Goal: Task Accomplishment & Management: Manage account settings

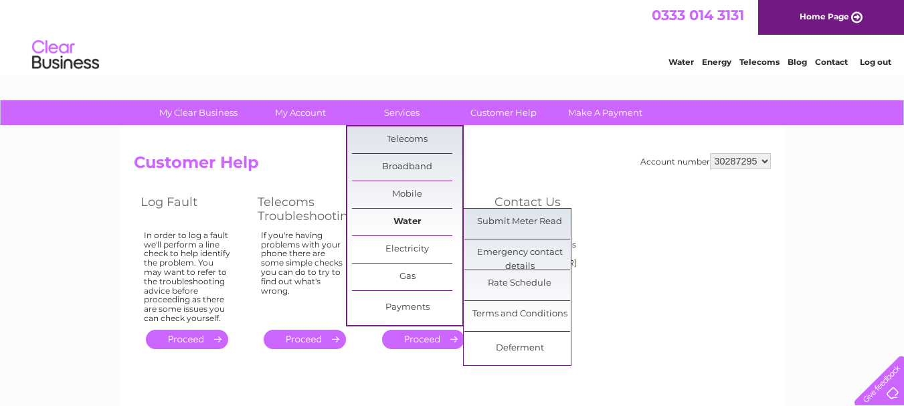
click at [436, 214] on link "Water" at bounding box center [407, 222] width 110 height 27
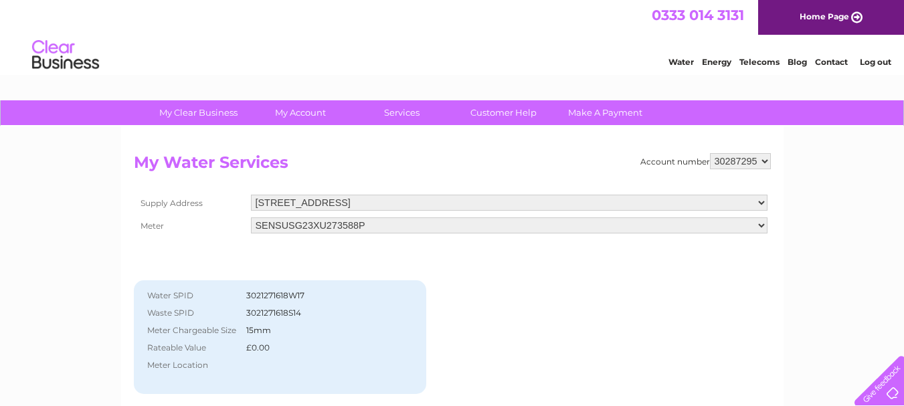
click at [676, 298] on div "Account number 30287295 My Water Services Supply Address 115B High Street, Linc…" at bounding box center [452, 303] width 637 height 300
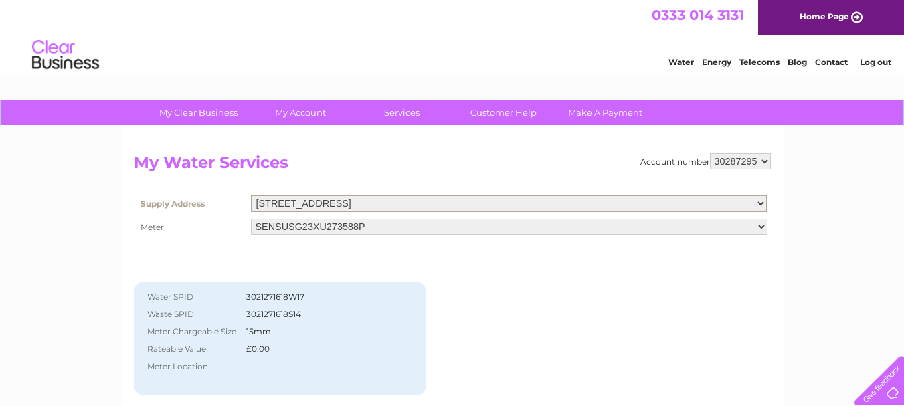
click at [521, 202] on select "115B High Street, Lincoln, Lincolnshire, LN5 7PR" at bounding box center [509, 203] width 516 height 17
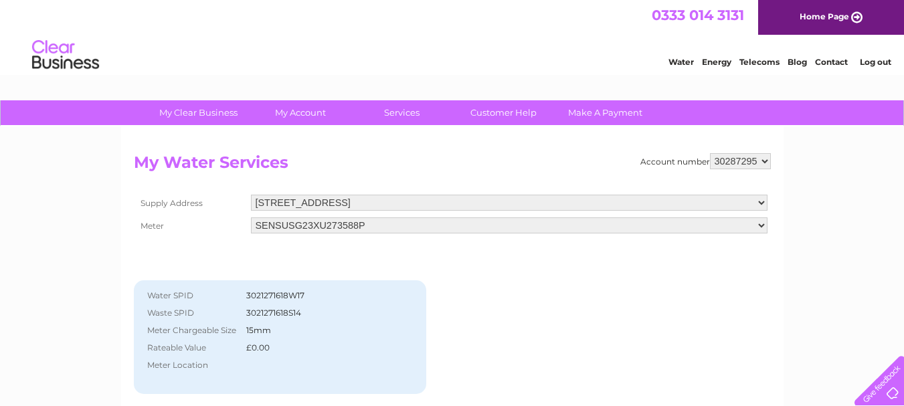
click at [535, 345] on div "Account number 30287295 My Water Services Supply Address 115B High Street, Linc…" at bounding box center [452, 303] width 637 height 300
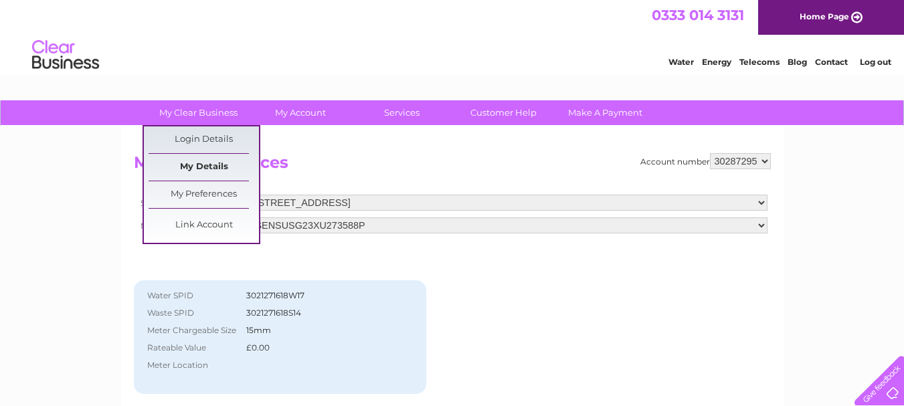
click at [215, 161] on link "My Details" at bounding box center [204, 167] width 110 height 27
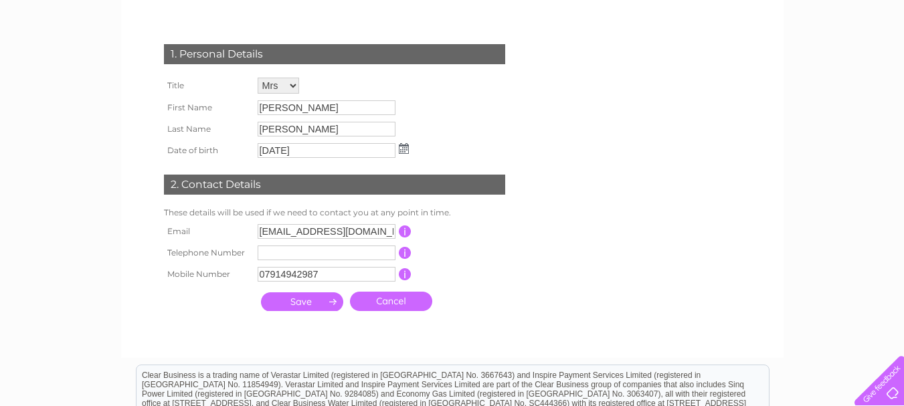
scroll to position [158, 0]
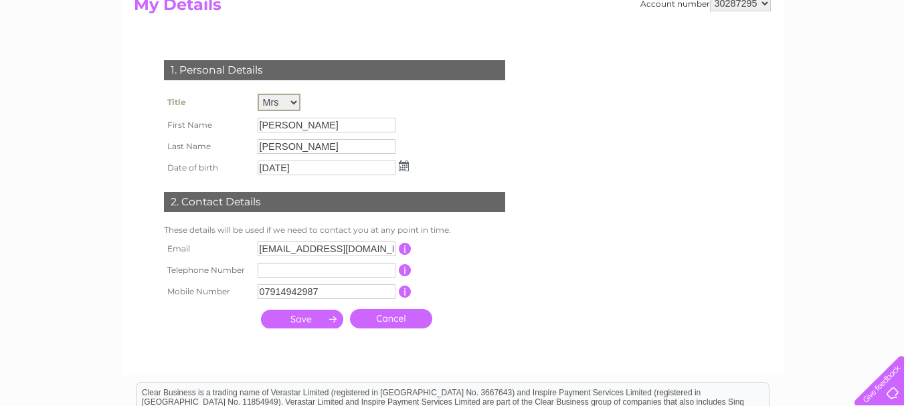
click at [286, 103] on select "Mr Mrs Ms Miss Dr Rev Prof Other" at bounding box center [279, 102] width 43 height 17
select select "Mr"
click at [258, 94] on select "Mr Mrs Ms Miss Dr Rev Prof Other" at bounding box center [279, 102] width 43 height 17
drag, startPoint x: 286, startPoint y: 126, endPoint x: 233, endPoint y: 119, distance: 53.3
click at [233, 119] on tr "First Name [PERSON_NAME]" at bounding box center [287, 124] width 252 height 23
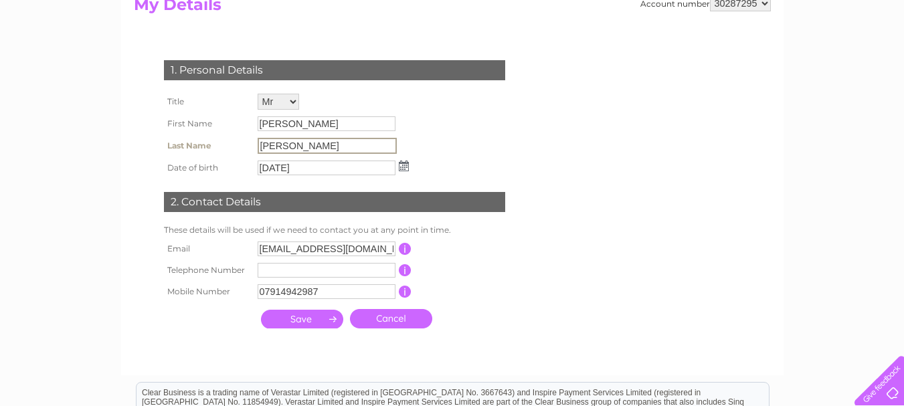
click at [308, 148] on input "[PERSON_NAME]" at bounding box center [327, 146] width 139 height 16
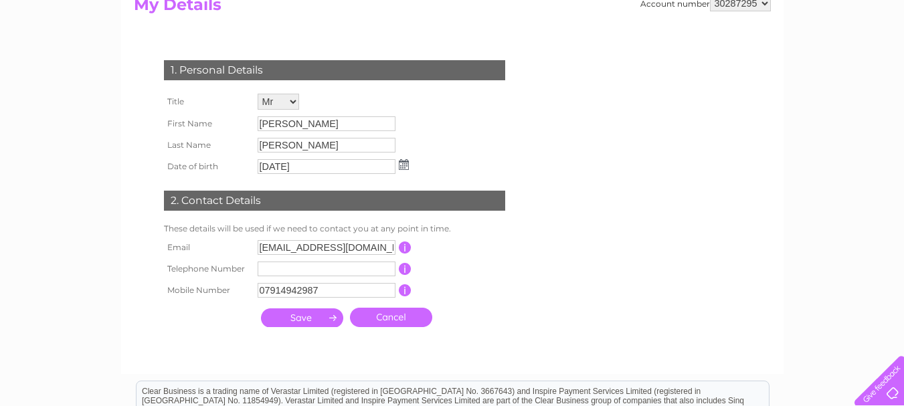
click at [97, 191] on div "My Clear Business Login Details My Details My Preferences Link Account My Accou…" at bounding box center [452, 272] width 904 height 660
drag, startPoint x: 385, startPoint y: 246, endPoint x: 208, endPoint y: 249, distance: 177.3
click at [208, 249] on tr "Email [EMAIL_ADDRESS][DOMAIN_NAME] This should be a valid email address" at bounding box center [340, 248] width 359 height 23
type input "amer"
click at [289, 124] on input "[PERSON_NAME]" at bounding box center [327, 123] width 138 height 15
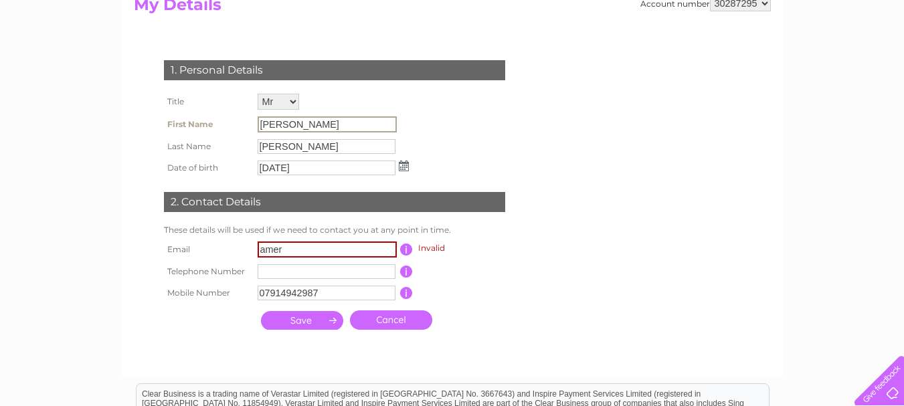
click at [289, 124] on input "[PERSON_NAME]" at bounding box center [327, 124] width 139 height 16
click at [320, 171] on input "[DATE]" at bounding box center [327, 167] width 139 height 16
drag, startPoint x: 320, startPoint y: 171, endPoint x: 248, endPoint y: 165, distance: 71.8
click at [248, 165] on tr "Date of birth [DATE]" at bounding box center [287, 167] width 253 height 23
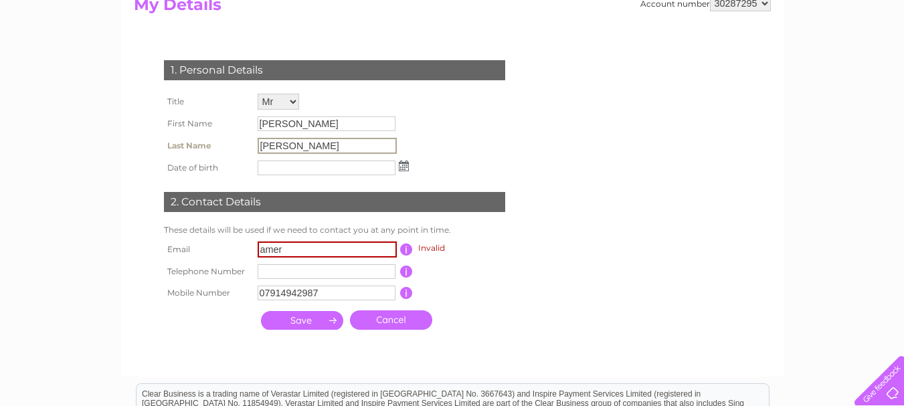
drag, startPoint x: 308, startPoint y: 142, endPoint x: 282, endPoint y: 140, distance: 25.5
click at [282, 140] on input "[PERSON_NAME]" at bounding box center [327, 146] width 139 height 16
click at [294, 145] on input "[PERSON_NAME]" at bounding box center [327, 146] width 139 height 16
drag, startPoint x: 294, startPoint y: 145, endPoint x: 238, endPoint y: 143, distance: 55.5
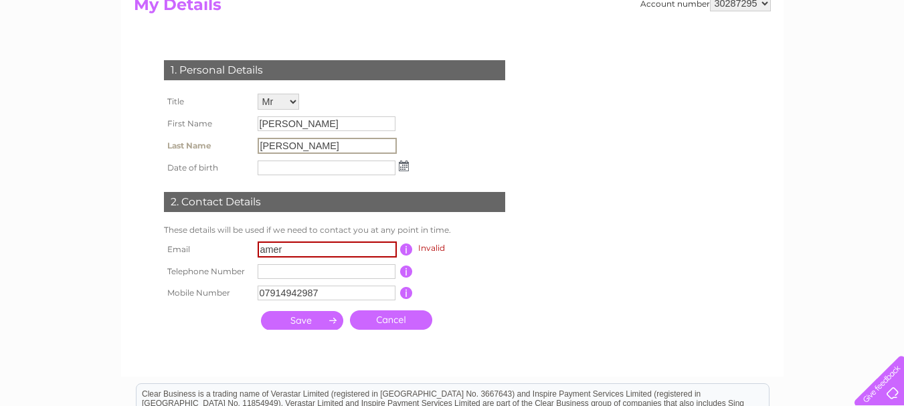
click at [238, 143] on tr "Last Name [PERSON_NAME]" at bounding box center [287, 145] width 252 height 23
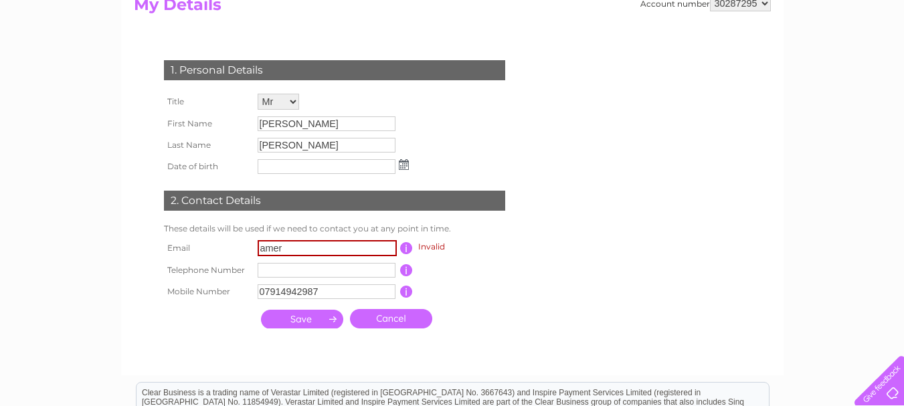
click at [542, 296] on form "Account number 30287295 My Details 1. Personal Details Title Mr Mrs Ms Miss Dr …" at bounding box center [452, 178] width 637 height 367
drag, startPoint x: 380, startPoint y: 247, endPoint x: 130, endPoint y: 254, distance: 249.6
click at [130, 254] on div "Account number 30287295 My Details 1. Personal Details Title Mr Mrs Ms Miss Dr …" at bounding box center [452, 172] width 662 height 407
click at [315, 244] on input "text" at bounding box center [327, 248] width 139 height 16
type input "[EMAIL_ADDRESS][DOMAIN_NAME]"
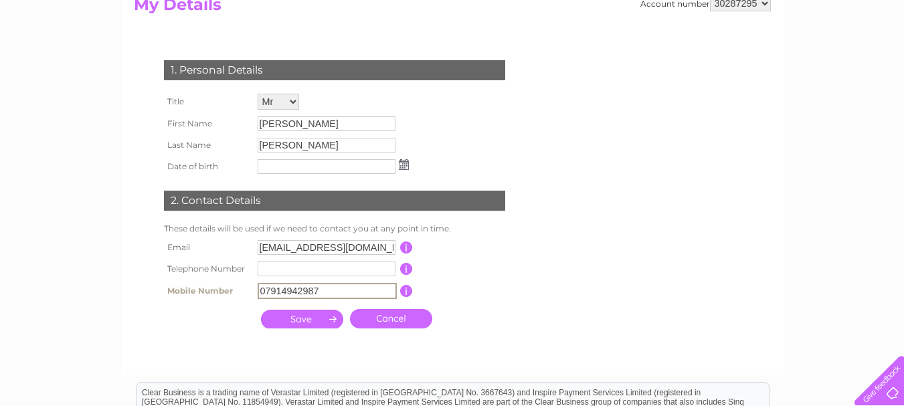
drag, startPoint x: 336, startPoint y: 284, endPoint x: 328, endPoint y: 286, distance: 8.3
click at [328, 286] on input "07914942987" at bounding box center [327, 291] width 139 height 16
click at [533, 305] on div "1. Personal Details Title Mr Mrs Ms Miss Dr Rev Prof Other First Name [PERSON_N…" at bounding box center [337, 191] width 407 height 288
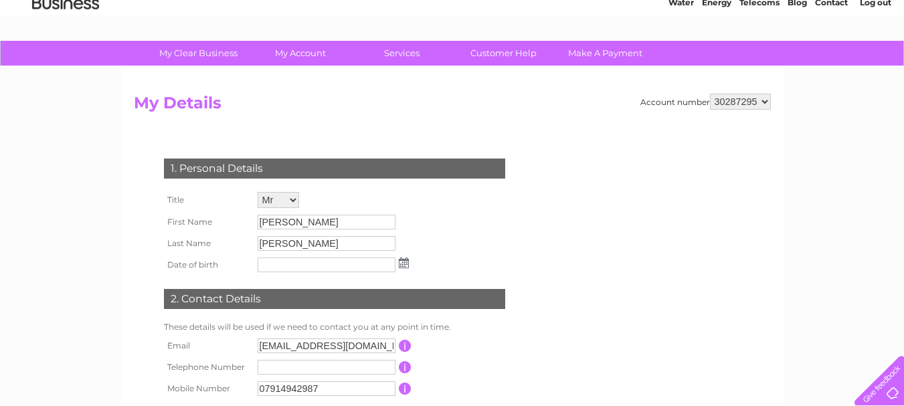
scroll to position [0, 0]
